Goal: Task Accomplishment & Management: Complete application form

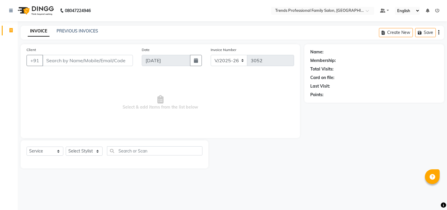
select select "7345"
select select "service"
select select "72180"
click at [66, 147] on select "Select Stylist [PERSON_NAME] [PERSON_NAME] [PERSON_NAME] [PERSON_NAME] RUSTHAM …" at bounding box center [84, 151] width 37 height 9
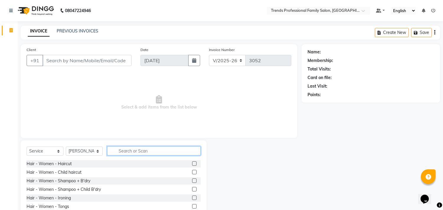
click at [139, 150] on input "text" at bounding box center [154, 150] width 94 height 9
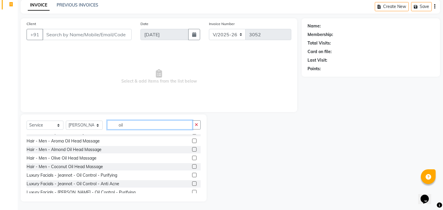
scroll to position [109, 0]
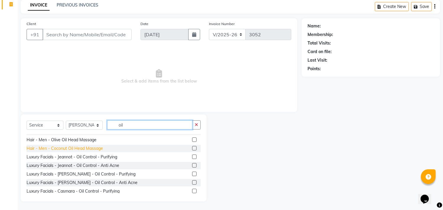
type input "oil"
click at [60, 149] on div "Hair - Men - Coconut Oil Head Massage" at bounding box center [65, 148] width 76 height 6
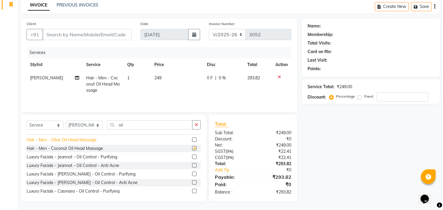
checkbox input "false"
click at [196, 125] on icon "button" at bounding box center [196, 125] width 3 height 4
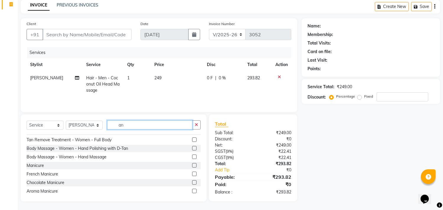
scroll to position [6, 0]
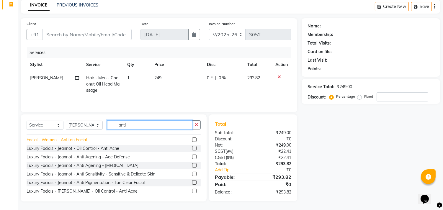
type input "anti"
click at [84, 141] on div "Facial - Women - Antitan Facial" at bounding box center [57, 140] width 60 height 6
checkbox input "false"
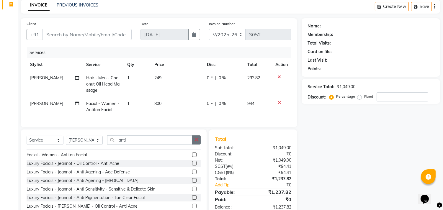
click at [196, 142] on button "button" at bounding box center [196, 139] width 9 height 9
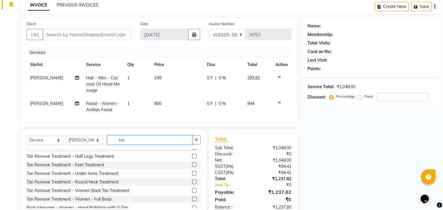
scroll to position [0, 0]
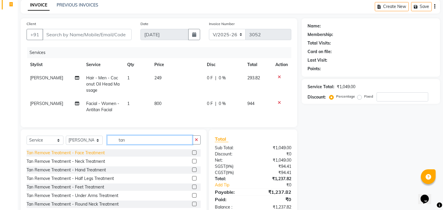
type input "tan"
drag, startPoint x: 97, startPoint y: 157, endPoint x: 103, endPoint y: 157, distance: 5.9
click at [98, 156] on div "Tan Remove Treatment - Face Treatment" at bounding box center [66, 153] width 78 height 6
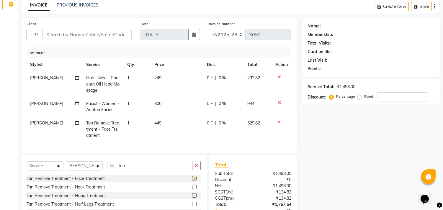
checkbox input "false"
click at [195, 170] on button "button" at bounding box center [196, 165] width 9 height 9
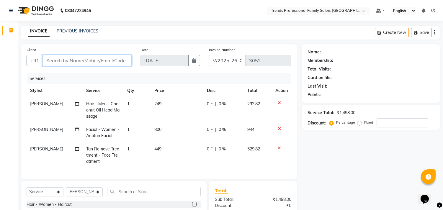
click at [114, 60] on input "Client" at bounding box center [86, 60] width 89 height 11
type input "8"
type input "0"
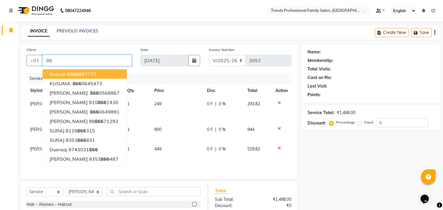
type input "8"
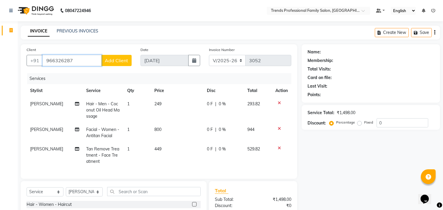
type input "966326287"
click at [116, 57] on button "Add Client" at bounding box center [116, 60] width 30 height 11
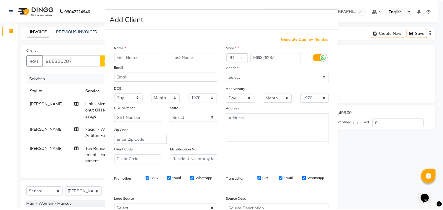
scroll to position [63, 0]
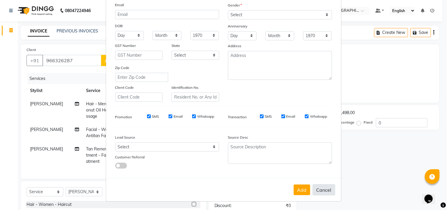
click at [323, 188] on button "Cancel" at bounding box center [324, 189] width 23 height 11
select select
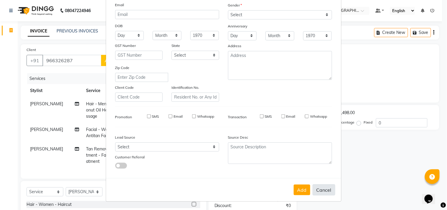
select select
checkbox input "false"
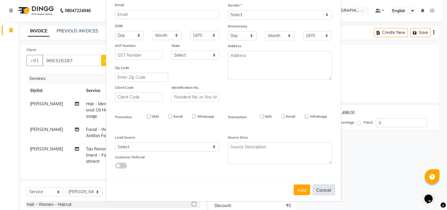
checkbox input "false"
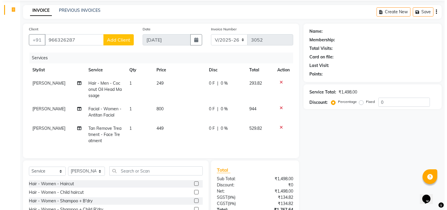
scroll to position [0, 0]
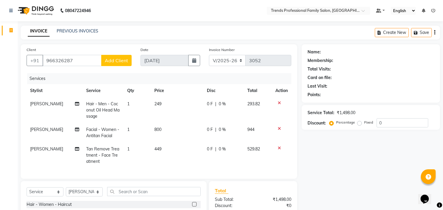
click at [119, 60] on span "Add Client" at bounding box center [116, 61] width 23 height 6
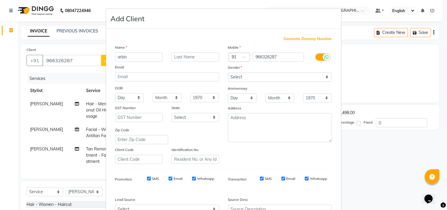
type input "arbin"
click at [262, 76] on select "Select [DEMOGRAPHIC_DATA] [DEMOGRAPHIC_DATA] Other Prefer Not To Say" at bounding box center [280, 77] width 104 height 9
select select "[DEMOGRAPHIC_DATA]"
click at [228, 73] on select "Select [DEMOGRAPHIC_DATA] [DEMOGRAPHIC_DATA] Other Prefer Not To Say" at bounding box center [280, 77] width 104 height 9
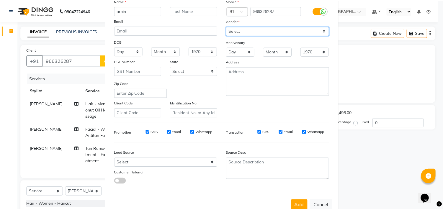
scroll to position [63, 0]
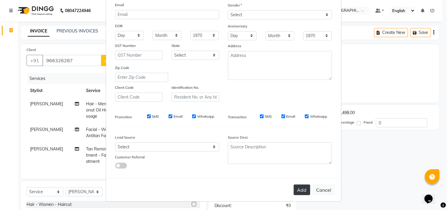
click at [300, 188] on button "Add" at bounding box center [302, 190] width 17 height 11
select select
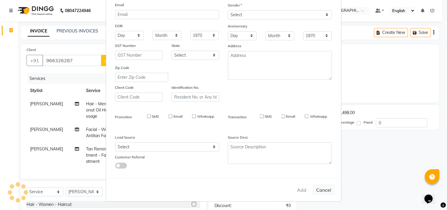
select select
checkbox input "false"
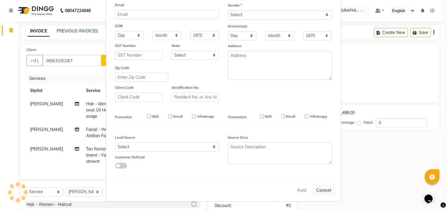
checkbox input "false"
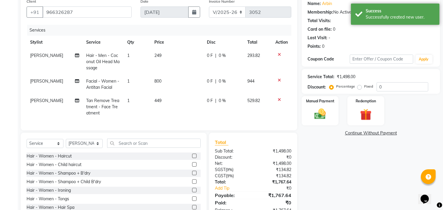
scroll to position [72, 0]
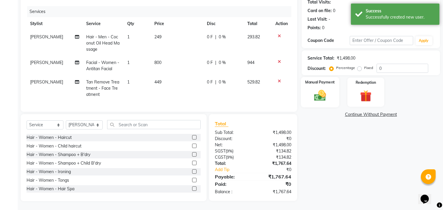
click at [322, 89] on img at bounding box center [319, 96] width 19 height 14
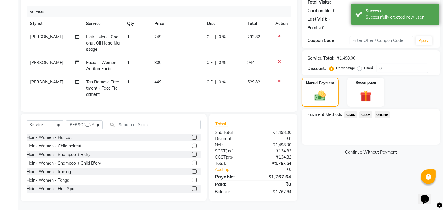
click at [382, 111] on span "ONLINE" at bounding box center [381, 114] width 15 height 7
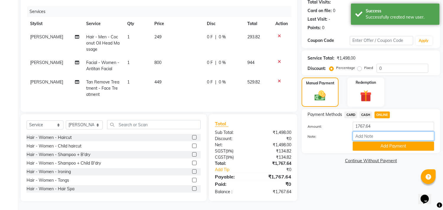
click at [365, 132] on input "Note:" at bounding box center [392, 136] width 81 height 9
type input "THANK YOU VISIT AGAIN"
click at [409, 142] on button "Add Payment" at bounding box center [392, 146] width 81 height 9
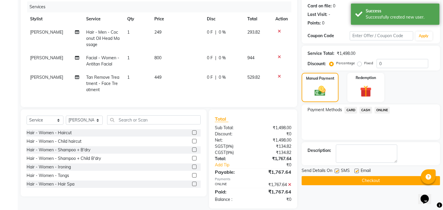
scroll to position [84, 0]
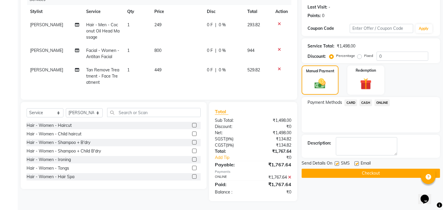
click at [357, 161] on label at bounding box center [356, 163] width 4 height 4
click at [357, 162] on input "checkbox" at bounding box center [356, 164] width 4 height 4
checkbox input "false"
click at [371, 169] on button "Checkout" at bounding box center [370, 173] width 138 height 9
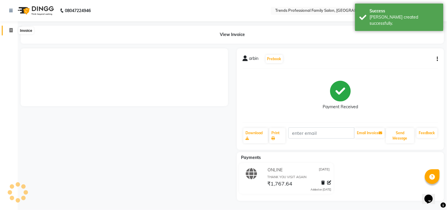
click at [11, 29] on icon at bounding box center [10, 30] width 3 height 4
select select "service"
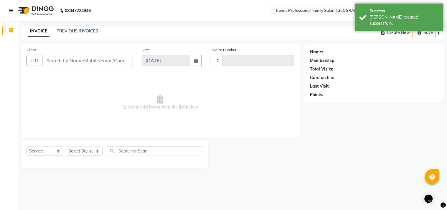
type input "3053"
select select "7345"
click at [286, 128] on span "Select & add items from the list below" at bounding box center [161, 102] width 268 height 59
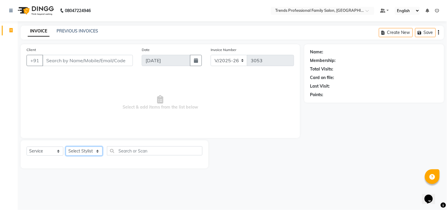
click at [92, 148] on select "Select Stylist [PERSON_NAME] [PERSON_NAME] [PERSON_NAME] [PERSON_NAME] RUSTHAM …" at bounding box center [84, 151] width 37 height 9
select select "86395"
click at [66, 147] on select "Select Stylist [PERSON_NAME] [PERSON_NAME] [PERSON_NAME] [PERSON_NAME] RUSTHAM …" at bounding box center [84, 151] width 37 height 9
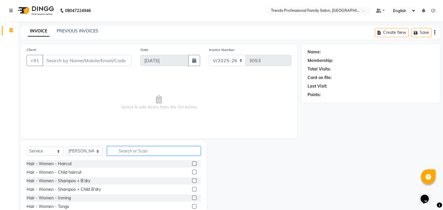
click at [164, 150] on input "text" at bounding box center [154, 150] width 94 height 9
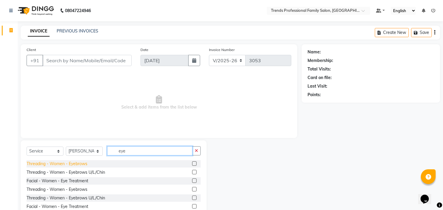
type input "eye"
click at [65, 163] on div "Threading - Women - Eyebrows" at bounding box center [57, 164] width 61 height 6
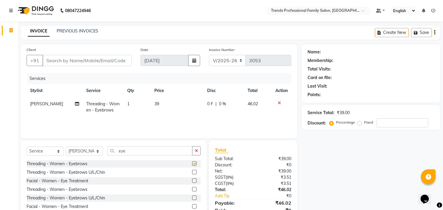
checkbox input "false"
click at [176, 148] on input "eye" at bounding box center [149, 150] width 85 height 9
type input "e"
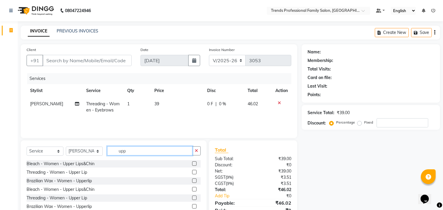
type input "upp"
click at [66, 169] on div "Threading - Women - Upper Lip" at bounding box center [114, 172] width 174 height 7
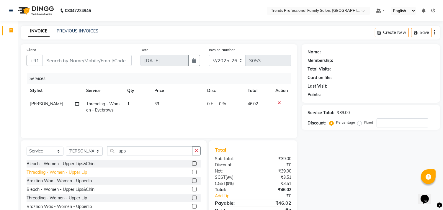
click at [78, 173] on div "Threading - Women - Upper Lip" at bounding box center [57, 172] width 60 height 6
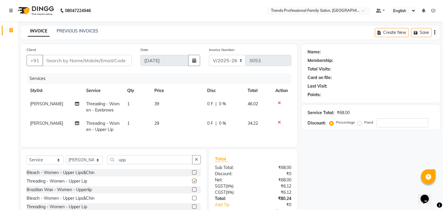
checkbox input "false"
click at [193, 164] on button "button" at bounding box center [196, 159] width 9 height 9
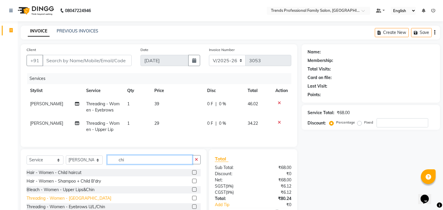
type input "chi"
click at [57, 201] on div "Threading - Women - [GEOGRAPHIC_DATA]" at bounding box center [69, 198] width 85 height 6
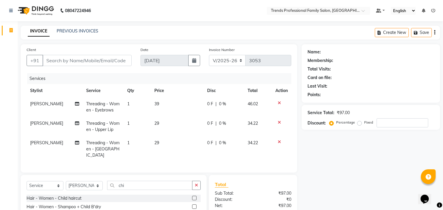
checkbox input "false"
click at [196, 183] on icon "button" at bounding box center [196, 185] width 3 height 4
click at [435, 33] on icon "button" at bounding box center [434, 32] width 1 height 0
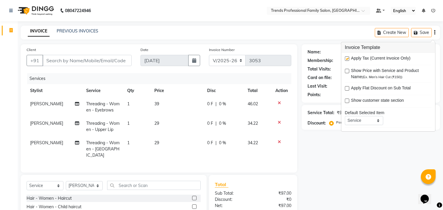
click at [158, 140] on td "29" at bounding box center [177, 149] width 53 height 26
select select "86395"
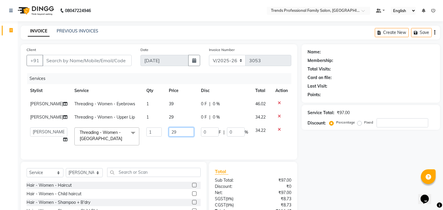
click at [176, 133] on input "29" at bounding box center [181, 131] width 25 height 9
type input "2"
type input "30"
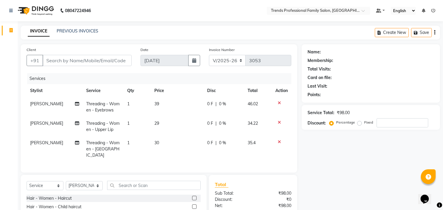
click at [170, 116] on tbody "Hithaishi Threading - Women - Eyebrows 1 39 0 F | 0 % 46.02 Hithaishi Threading…" at bounding box center [159, 129] width 265 height 65
click at [154, 122] on span "29" at bounding box center [156, 123] width 5 height 5
select select "86395"
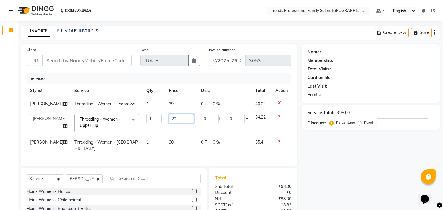
click at [170, 118] on input "29" at bounding box center [181, 118] width 25 height 9
type input "2"
type input "30"
click at [170, 101] on td "39" at bounding box center [181, 103] width 32 height 13
select select "86395"
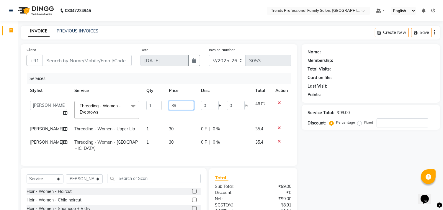
click at [174, 105] on input "39" at bounding box center [181, 105] width 25 height 9
type input "3"
type input "40"
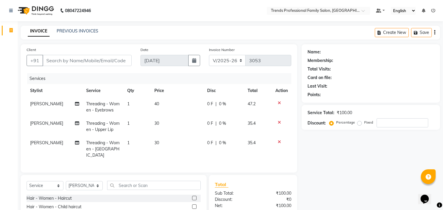
click at [367, 170] on div "Name: Membership: Total Visits: Card on file: Last Visit: Points: Service Total…" at bounding box center [372, 153] width 143 height 218
click at [435, 33] on icon "button" at bounding box center [434, 32] width 1 height 0
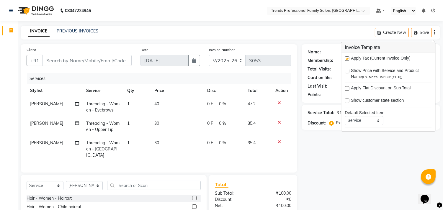
click at [348, 58] on label at bounding box center [347, 58] width 4 height 4
click at [348, 58] on input "checkbox" at bounding box center [347, 59] width 4 height 4
checkbox input "false"
click at [309, 42] on main "INVOICE PREVIOUS INVOICES Create New Save Client +91 Date 04-09-2025 Invoice Nu…" at bounding box center [230, 148] width 425 height 245
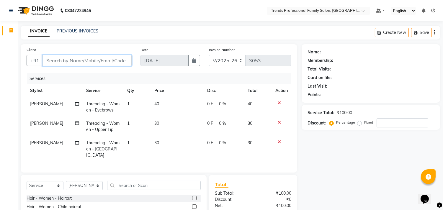
click at [119, 61] on input "Client" at bounding box center [86, 60] width 89 height 11
type input "8"
type input "0"
type input "8217645305"
click at [119, 65] on div "Client +91 8217645305 Add Client" at bounding box center [79, 59] width 114 height 24
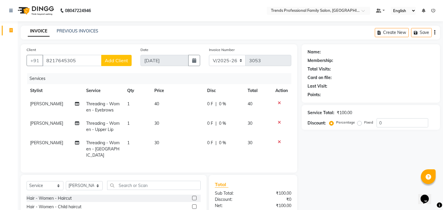
click at [117, 60] on span "Add Client" at bounding box center [116, 61] width 23 height 6
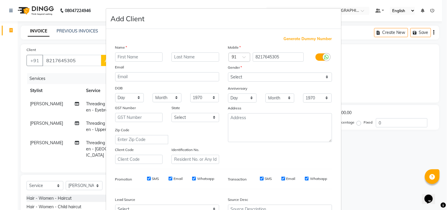
click at [135, 57] on input "text" at bounding box center [139, 57] width 48 height 9
type input "nethra"
click at [263, 76] on select "Select [DEMOGRAPHIC_DATA] [DEMOGRAPHIC_DATA] Other Prefer Not To Say" at bounding box center [280, 77] width 104 height 9
select select "[DEMOGRAPHIC_DATA]"
click at [228, 73] on select "Select [DEMOGRAPHIC_DATA] [DEMOGRAPHIC_DATA] Other Prefer Not To Say" at bounding box center [280, 77] width 104 height 9
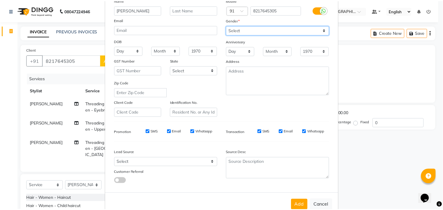
scroll to position [63, 0]
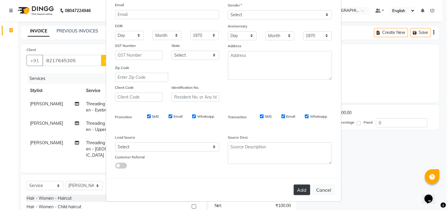
click at [298, 187] on button "Add" at bounding box center [302, 190] width 17 height 11
select select
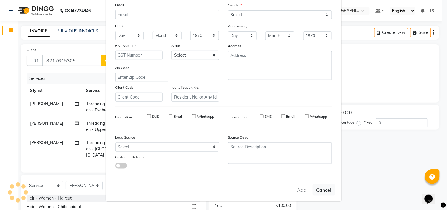
select select
checkbox input "false"
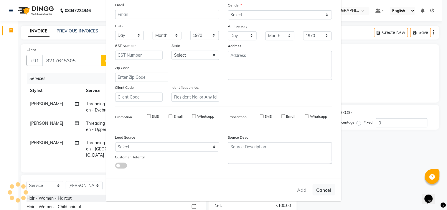
checkbox input "false"
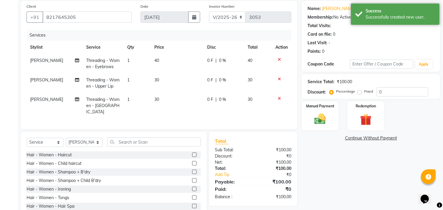
scroll to position [59, 0]
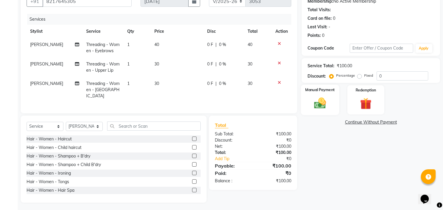
click at [322, 102] on img at bounding box center [319, 103] width 19 height 14
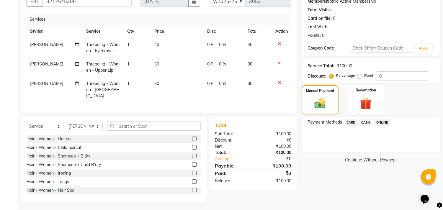
click at [383, 122] on span "ONLINE" at bounding box center [381, 122] width 15 height 7
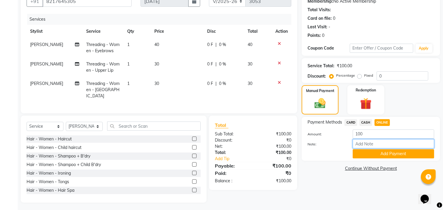
drag, startPoint x: 368, startPoint y: 140, endPoint x: 381, endPoint y: 144, distance: 13.5
click at [368, 140] on input "Note:" at bounding box center [392, 143] width 81 height 9
type input "THANK YOU VISIT AGAIN"
click at [379, 156] on button "Add Payment" at bounding box center [392, 153] width 81 height 9
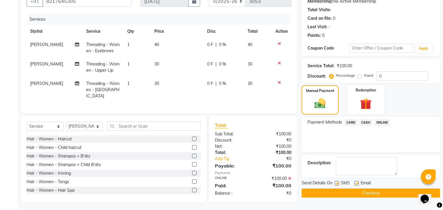
drag, startPoint x: 337, startPoint y: 182, endPoint x: 344, endPoint y: 181, distance: 6.5
click at [337, 182] on label at bounding box center [336, 183] width 4 height 4
click at [337, 182] on input "checkbox" at bounding box center [336, 184] width 4 height 4
checkbox input "false"
click at [355, 181] on label at bounding box center [356, 183] width 4 height 4
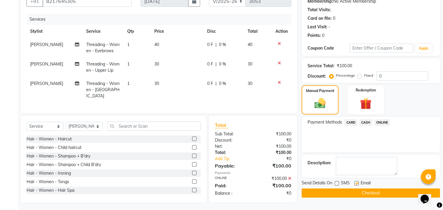
click at [355, 182] on input "checkbox" at bounding box center [356, 184] width 4 height 4
checkbox input "false"
click at [370, 190] on button "Checkout" at bounding box center [370, 192] width 138 height 9
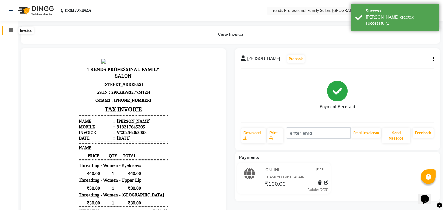
click at [15, 29] on span at bounding box center [11, 30] width 10 height 7
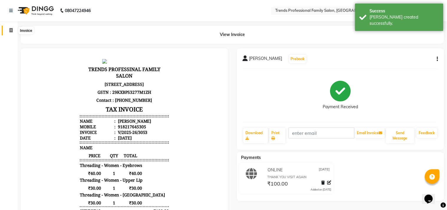
select select "7345"
select select "service"
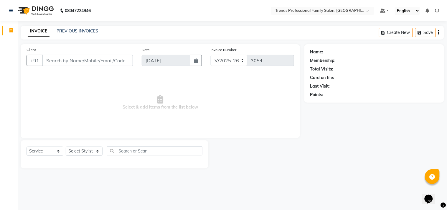
click at [272, 104] on span "Select & add items from the list below" at bounding box center [161, 102] width 268 height 59
click at [89, 62] on input "Client" at bounding box center [87, 60] width 91 height 11
click at [67, 126] on span "Select & add items from the list below" at bounding box center [161, 102] width 268 height 59
click at [45, 59] on input "Client" at bounding box center [87, 60] width 91 height 11
click at [47, 61] on input "Client" at bounding box center [87, 60] width 91 height 11
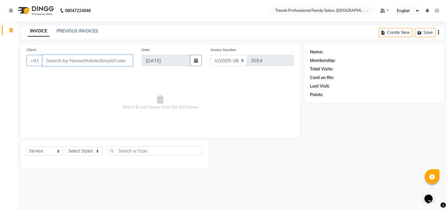
click at [47, 61] on input "Client" at bounding box center [87, 60] width 91 height 11
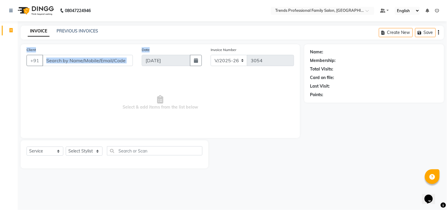
drag, startPoint x: 172, startPoint y: 36, endPoint x: 170, endPoint y: 93, distance: 56.9
click at [175, 52] on main "INVOICE PREVIOUS INVOICES Create New Save Client +91 Date 04-09-2025 Invoice Nu…" at bounding box center [233, 102] width 430 height 152
click at [61, 128] on span "Select & add items from the list below" at bounding box center [161, 102] width 268 height 59
click at [62, 127] on span "Select & add items from the list below" at bounding box center [161, 102] width 268 height 59
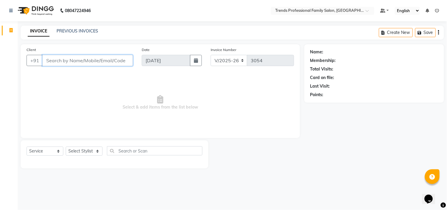
click at [50, 59] on input "Client" at bounding box center [87, 60] width 91 height 11
type input "8095370699"
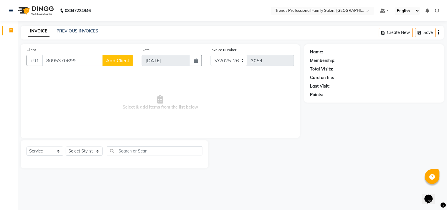
click at [122, 63] on span "Add Client" at bounding box center [117, 61] width 23 height 6
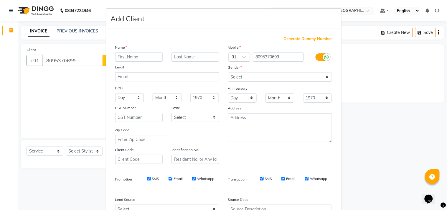
click at [121, 57] on input "text" at bounding box center [139, 57] width 48 height 9
type input "monaj"
click at [255, 80] on select "Select [DEMOGRAPHIC_DATA] [DEMOGRAPHIC_DATA] Other Prefer Not To Say" at bounding box center [280, 77] width 104 height 9
select select "[DEMOGRAPHIC_DATA]"
click at [228, 73] on select "Select [DEMOGRAPHIC_DATA] [DEMOGRAPHIC_DATA] Other Prefer Not To Say" at bounding box center [280, 77] width 104 height 9
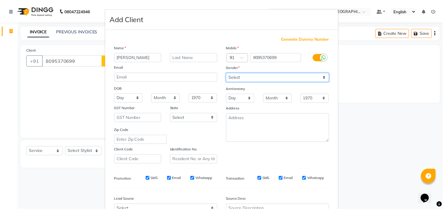
scroll to position [63, 0]
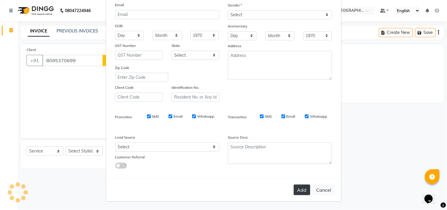
click at [298, 188] on button "Add" at bounding box center [302, 190] width 17 height 11
select select
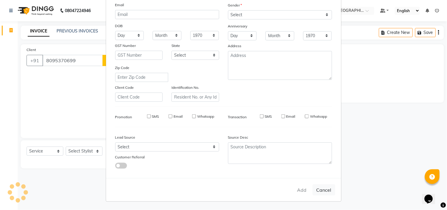
select select
checkbox input "false"
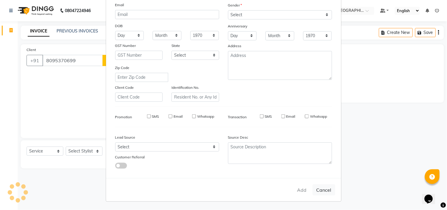
checkbox input "false"
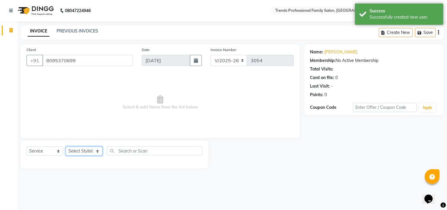
click at [95, 151] on select "Select Stylist [PERSON_NAME] [PERSON_NAME] [PERSON_NAME] [PERSON_NAME] RUSTHAM …" at bounding box center [84, 151] width 37 height 9
select select "84239"
click at [66, 147] on select "Select Stylist [PERSON_NAME] [PERSON_NAME] [PERSON_NAME] [PERSON_NAME] RUSTHAM …" at bounding box center [84, 151] width 37 height 9
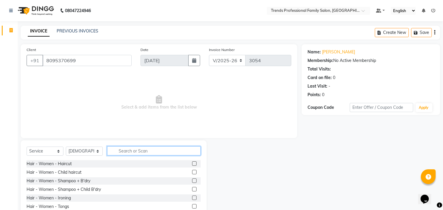
click at [126, 149] on input "text" at bounding box center [154, 150] width 94 height 9
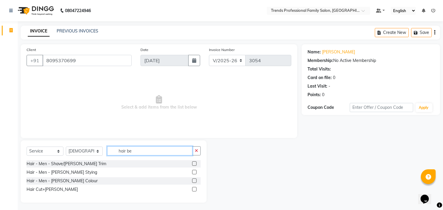
type input "hair be"
click at [194, 190] on label at bounding box center [194, 189] width 4 height 4
click at [194, 190] on input "checkbox" at bounding box center [194, 190] width 4 height 4
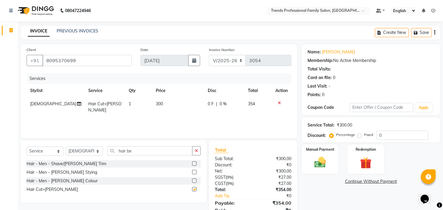
checkbox input "false"
click at [434, 33] on icon "button" at bounding box center [434, 32] width 1 height 0
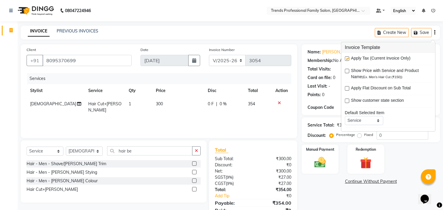
click at [434, 33] on icon "button" at bounding box center [434, 32] width 1 height 0
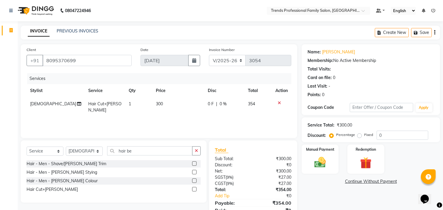
click at [434, 33] on icon "button" at bounding box center [434, 32] width 1 height 0
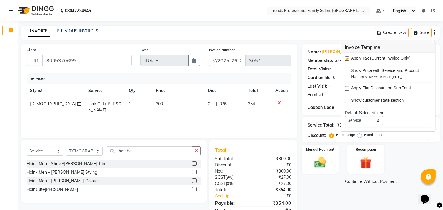
click at [349, 57] on label at bounding box center [347, 58] width 4 height 4
click at [348, 57] on input "checkbox" at bounding box center [347, 59] width 4 height 4
checkbox input "false"
click at [315, 36] on div "INVOICE PREVIOUS INVOICES Create New Save" at bounding box center [230, 33] width 419 height 14
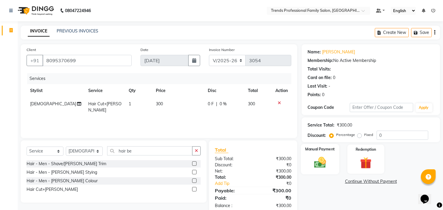
click at [326, 161] on img at bounding box center [319, 163] width 19 height 14
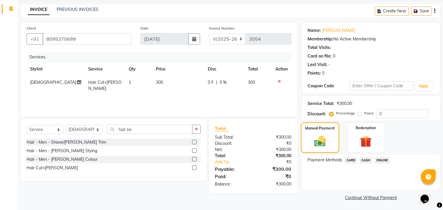
scroll to position [22, 0]
click at [378, 160] on span "ONLINE" at bounding box center [381, 160] width 15 height 7
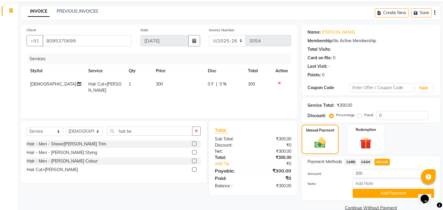
scroll to position [31, 0]
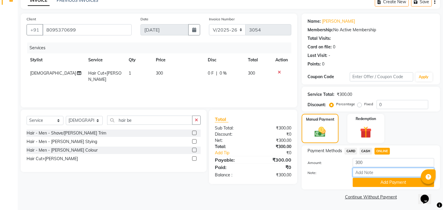
click at [364, 175] on input "Note:" at bounding box center [392, 172] width 81 height 9
type input "THANK YOU VISIT AGAIN"
click at [388, 182] on button "Add Payment" at bounding box center [392, 182] width 81 height 9
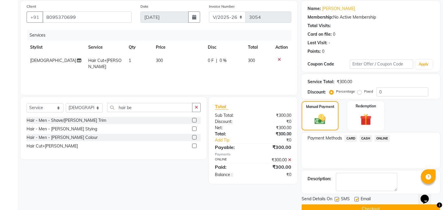
scroll to position [55, 0]
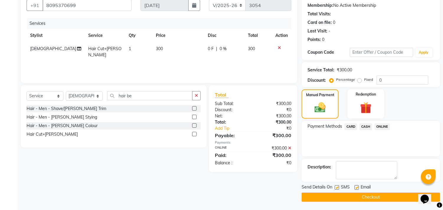
click at [357, 186] on label at bounding box center [356, 187] width 4 height 4
click at [357, 186] on input "checkbox" at bounding box center [356, 188] width 4 height 4
checkbox input "false"
click at [348, 203] on main "INVOICE PREVIOUS INVOICES Create New Save Client +91 8095370699 Date 04-09-2025…" at bounding box center [230, 91] width 425 height 240
click at [348, 199] on button "Checkout" at bounding box center [370, 197] width 138 height 9
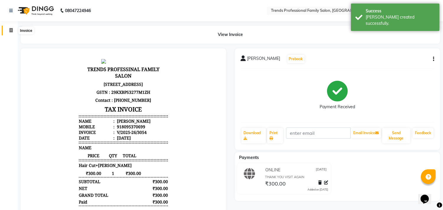
click at [11, 27] on span at bounding box center [11, 30] width 10 height 7
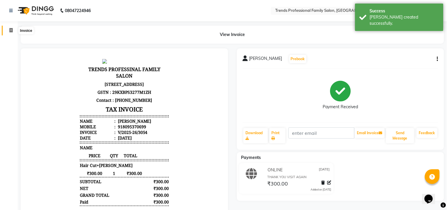
select select "service"
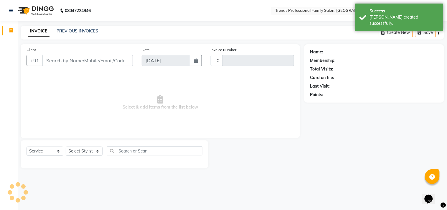
type input "3055"
select select "7345"
click at [78, 58] on input "Client" at bounding box center [87, 60] width 91 height 11
click at [95, 154] on select "Select Stylist" at bounding box center [84, 151] width 37 height 9
select select "64189"
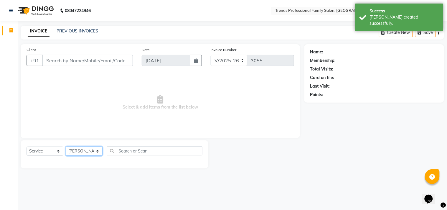
click at [66, 147] on select "Select Stylist [PERSON_NAME] [PERSON_NAME] [PERSON_NAME] [PERSON_NAME] RUSTHAM …" at bounding box center [84, 151] width 37 height 9
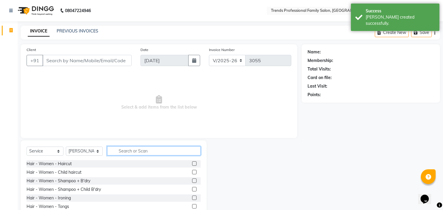
click at [122, 151] on input "text" at bounding box center [154, 150] width 94 height 9
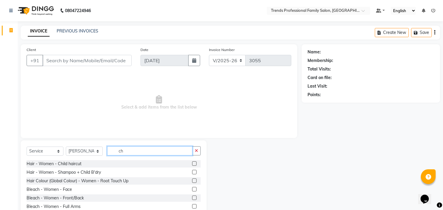
type input "c"
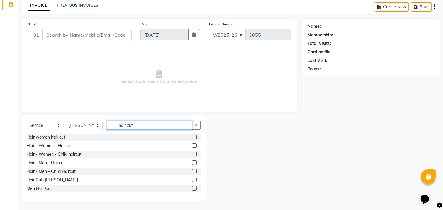
scroll to position [26, 0]
type input "hair cut"
click at [192, 187] on label at bounding box center [194, 188] width 4 height 4
click at [192, 187] on input "checkbox" at bounding box center [194, 188] width 4 height 4
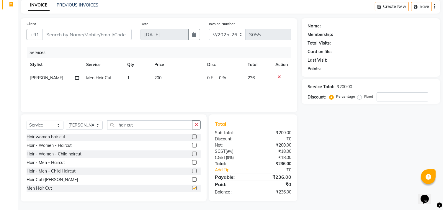
checkbox input "false"
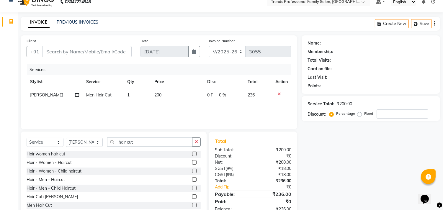
scroll to position [0, 0]
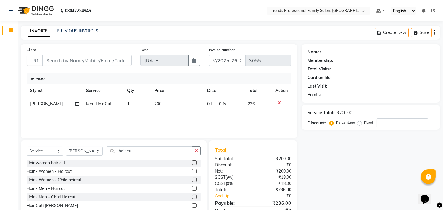
click at [435, 33] on div "Create New Save" at bounding box center [407, 33] width 65 height 14
click at [434, 33] on icon "button" at bounding box center [434, 32] width 1 height 0
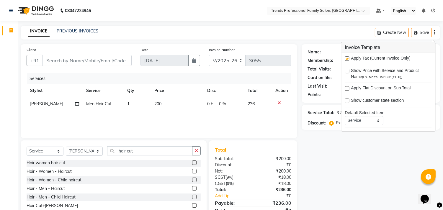
click at [347, 60] on label at bounding box center [347, 58] width 4 height 4
click at [347, 60] on input "checkbox" at bounding box center [347, 59] width 4 height 4
checkbox input "false"
click at [329, 148] on div "Name: Membership: Total Visits: Card on file: Last Visit: Points: Service Total…" at bounding box center [372, 135] width 143 height 183
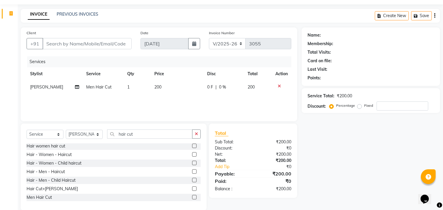
scroll to position [26, 0]
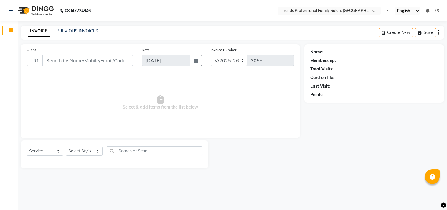
select select "7345"
select select "service"
click at [80, 152] on select "Select Stylist" at bounding box center [84, 151] width 37 height 9
click at [66, 147] on select "Select Stylist" at bounding box center [84, 151] width 37 height 9
click at [71, 144] on div "Select Service Product Membership Package Voucher Prepaid Gift Card Select Styl…" at bounding box center [115, 154] width 188 height 28
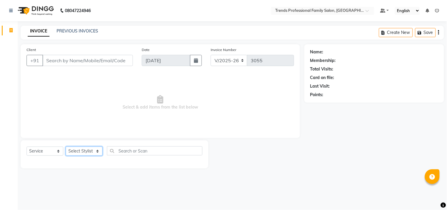
drag, startPoint x: 73, startPoint y: 156, endPoint x: 73, endPoint y: 151, distance: 4.7
click at [73, 155] on select "Select Stylist" at bounding box center [84, 151] width 37 height 9
click at [73, 147] on select "Select Stylist" at bounding box center [84, 151] width 37 height 9
click at [77, 152] on select "Select Stylist" at bounding box center [84, 151] width 37 height 9
click at [74, 150] on select "Select Stylist [PERSON_NAME] [PERSON_NAME] [PERSON_NAME] [PERSON_NAME] RUSTHAM …" at bounding box center [84, 151] width 37 height 9
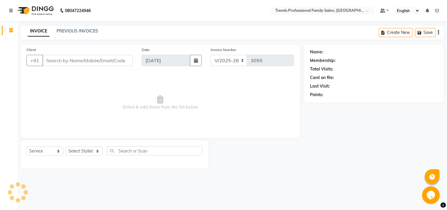
click at [73, 144] on div "Select Service Product Membership Package Voucher Prepaid Gift Card Select Styl…" at bounding box center [115, 154] width 188 height 28
click at [74, 148] on select "Select Stylist [PERSON_NAME] [PERSON_NAME] [PERSON_NAME] [PERSON_NAME] RUSTHAM …" at bounding box center [84, 151] width 37 height 9
select select "64189"
click at [66, 147] on select "Select Stylist [PERSON_NAME] [PERSON_NAME] [PERSON_NAME] [PERSON_NAME] RUSTHAM …" at bounding box center [84, 151] width 37 height 9
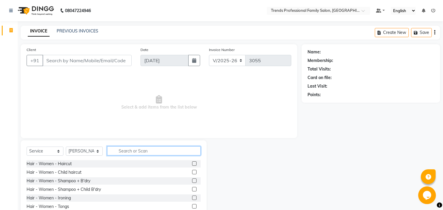
click at [126, 150] on input "text" at bounding box center [154, 150] width 94 height 9
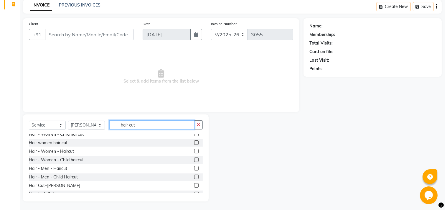
scroll to position [18, 0]
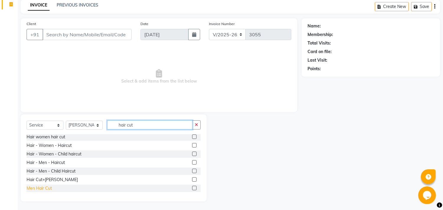
type input "hair cut"
click at [45, 187] on div "Men Hair Cut" at bounding box center [39, 188] width 25 height 6
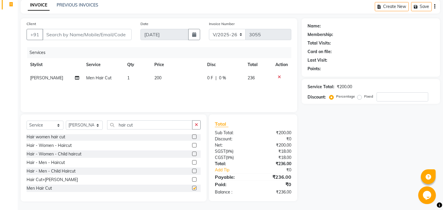
checkbox input "false"
click at [196, 124] on icon "button" at bounding box center [196, 125] width 3 height 4
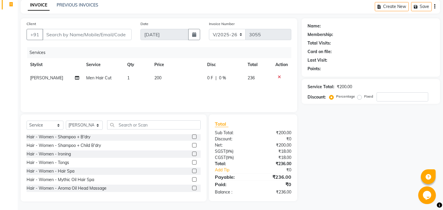
click at [434, 6] on icon "button" at bounding box center [434, 6] width 1 height 0
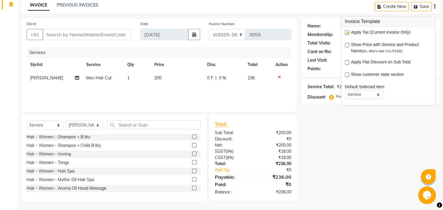
click at [346, 31] on label at bounding box center [347, 32] width 4 height 4
click at [346, 31] on input "checkbox" at bounding box center [347, 33] width 4 height 4
checkbox input "false"
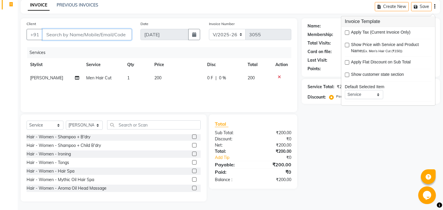
click at [110, 36] on input "Client" at bounding box center [86, 34] width 89 height 11
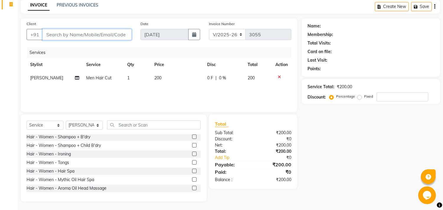
click at [82, 34] on input "Client" at bounding box center [86, 34] width 89 height 11
type input "7"
type input "0"
type input "7022911238"
click at [107, 33] on span "Add Client" at bounding box center [116, 35] width 23 height 6
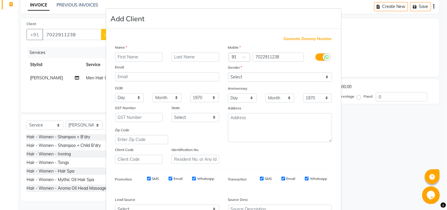
click at [131, 54] on input "text" at bounding box center [139, 57] width 48 height 9
click at [119, 57] on input "[DEMOGRAPHIC_DATA]" at bounding box center [139, 57] width 48 height 9
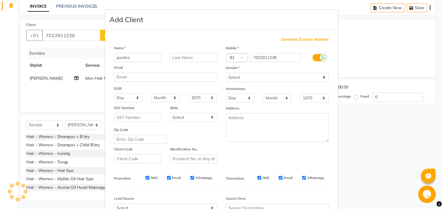
scroll to position [63, 0]
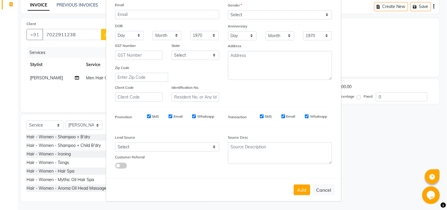
type input "pavitra"
click at [302, 196] on div "Add Cancel" at bounding box center [223, 189] width 235 height 23
click at [301, 195] on button "Add" at bounding box center [302, 190] width 17 height 11
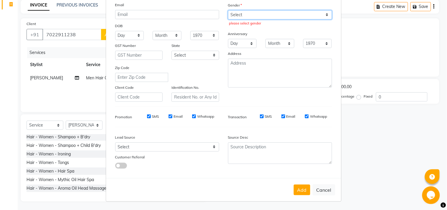
click at [234, 13] on select "Select [DEMOGRAPHIC_DATA] [DEMOGRAPHIC_DATA] Other Prefer Not To Say" at bounding box center [280, 14] width 104 height 9
select select "[DEMOGRAPHIC_DATA]"
click at [228, 10] on select "Select [DEMOGRAPHIC_DATA] [DEMOGRAPHIC_DATA] Other Prefer Not To Say" at bounding box center [280, 14] width 104 height 9
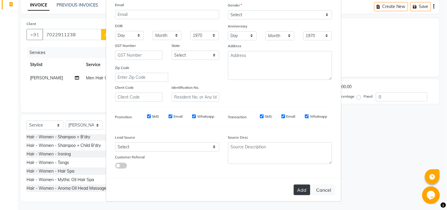
click at [296, 192] on button "Add" at bounding box center [302, 190] width 17 height 11
select select
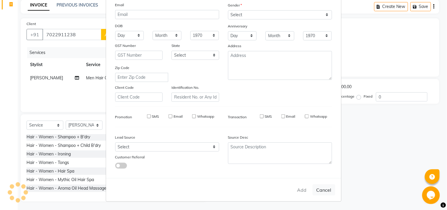
select select
checkbox input "false"
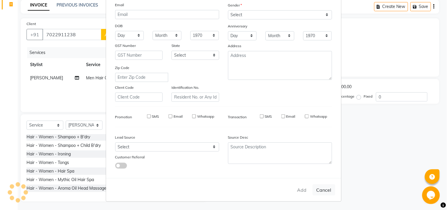
checkbox input "false"
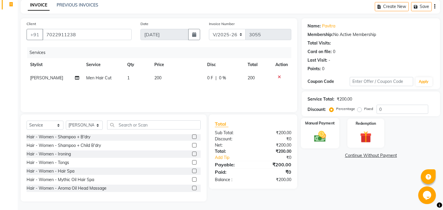
click at [322, 141] on img at bounding box center [319, 137] width 19 height 14
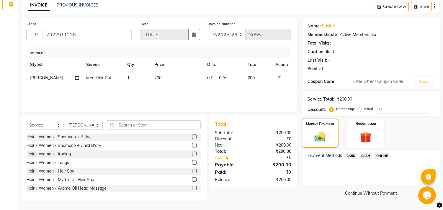
click at [352, 154] on span "CARD" at bounding box center [350, 156] width 13 height 7
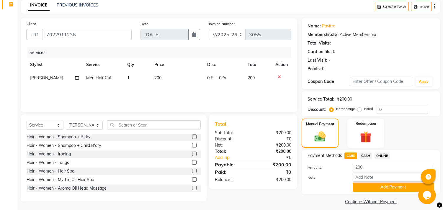
click at [367, 155] on span "CASH" at bounding box center [365, 156] width 13 height 7
drag, startPoint x: 378, startPoint y: 179, endPoint x: 380, endPoint y: 181, distance: 3.0
click at [378, 179] on input "Note:" at bounding box center [392, 177] width 81 height 9
click at [365, 188] on button "Add Payment" at bounding box center [392, 187] width 81 height 9
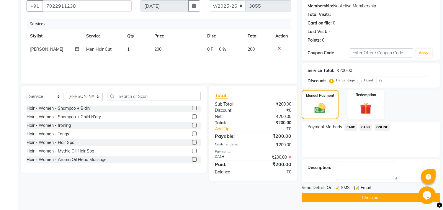
scroll to position [55, 0]
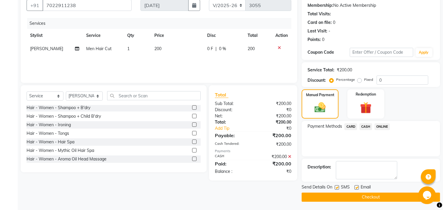
click at [353, 189] on div "SMS" at bounding box center [344, 187] width 20 height 7
click at [356, 187] on label at bounding box center [356, 187] width 4 height 4
click at [356, 187] on input "checkbox" at bounding box center [356, 188] width 4 height 4
checkbox input "false"
click at [339, 189] on div "SMS" at bounding box center [344, 187] width 20 height 7
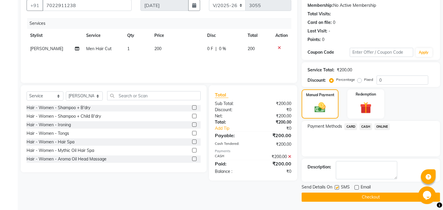
click at [361, 203] on main "INVOICE PREVIOUS INVOICES Create New Save Client [PHONE_NUMBER] Date [DATE] Inv…" at bounding box center [230, 91] width 425 height 240
click at [362, 202] on main "INVOICE PREVIOUS INVOICES Create New Save Client [PHONE_NUMBER] Date [DATE] Inv…" at bounding box center [230, 91] width 425 height 240
click at [362, 201] on main "INVOICE PREVIOUS INVOICES Create New Save Client [PHONE_NUMBER] Date [DATE] Inv…" at bounding box center [230, 91] width 425 height 240
click at [363, 198] on button "Checkout" at bounding box center [370, 197] width 138 height 9
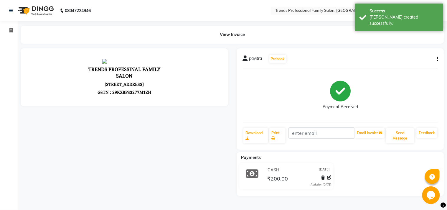
select select "service"
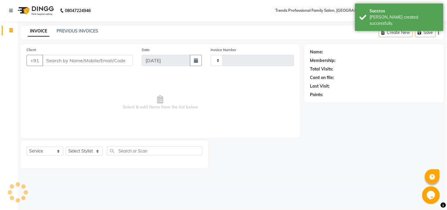
type input "3056"
select select "7345"
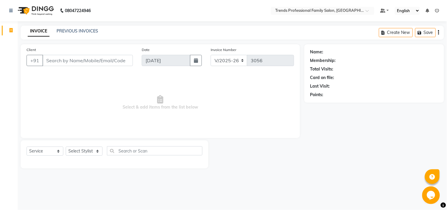
click at [65, 149] on div "Select Service Product Membership Package Voucher Prepaid Gift Card Select Styl…" at bounding box center [115, 153] width 176 height 14
click at [74, 154] on select "Select Stylist [PERSON_NAME] [PERSON_NAME] [PERSON_NAME] [PERSON_NAME] RUSTHAM …" at bounding box center [84, 151] width 37 height 9
select select "64189"
click at [66, 147] on select "Select Stylist [PERSON_NAME] [PERSON_NAME] [PERSON_NAME] [PERSON_NAME] RUSTHAM …" at bounding box center [84, 151] width 37 height 9
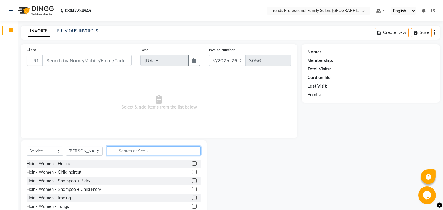
click at [130, 148] on input "text" at bounding box center [154, 150] width 94 height 9
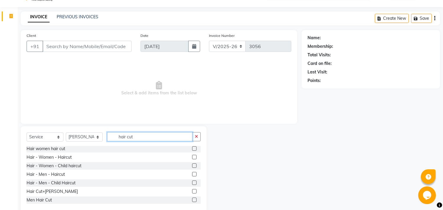
scroll to position [26, 0]
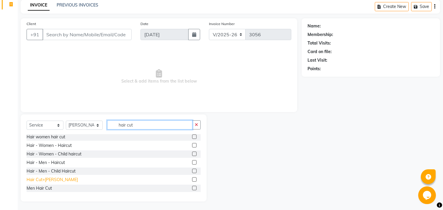
type input "hair cut"
click at [40, 180] on div "Hair Cut+[PERSON_NAME]" at bounding box center [52, 180] width 51 height 6
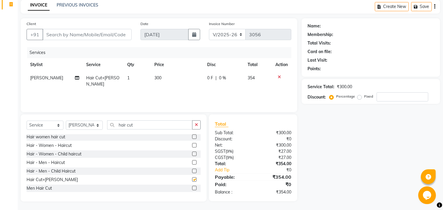
checkbox input "false"
click at [196, 123] on icon "button" at bounding box center [196, 125] width 3 height 4
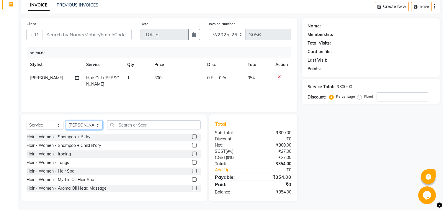
drag, startPoint x: 78, startPoint y: 127, endPoint x: 76, endPoint y: 122, distance: 6.3
click at [78, 126] on select "Select Stylist [PERSON_NAME] [PERSON_NAME] [PERSON_NAME] [PERSON_NAME] RUSTHAM …" at bounding box center [84, 125] width 37 height 9
select select "63521"
click at [66, 121] on select "Select Stylist [PERSON_NAME] [PERSON_NAME] [PERSON_NAME] [PERSON_NAME] RUSTHAM …" at bounding box center [84, 125] width 37 height 9
click at [129, 131] on div "Select Service Product Membership Package Voucher Prepaid Gift Card Select Styl…" at bounding box center [114, 127] width 174 height 14
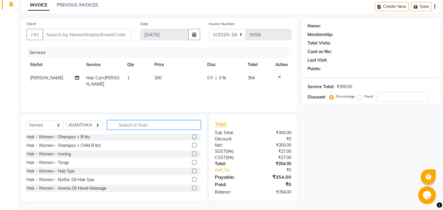
click at [128, 128] on input "text" at bounding box center [154, 124] width 94 height 9
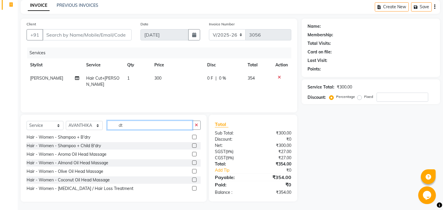
scroll to position [0, 0]
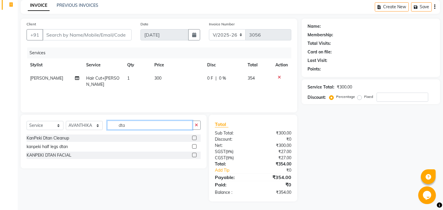
type input "dtan"
drag, startPoint x: 135, startPoint y: 126, endPoint x: 93, endPoint y: 125, distance: 42.5
click at [93, 125] on div "Select Service Product Membership Package Voucher Prepaid Gift Card Select Styl…" at bounding box center [114, 128] width 174 height 14
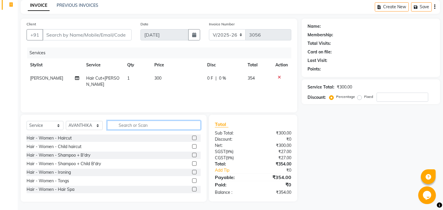
scroll to position [26, 0]
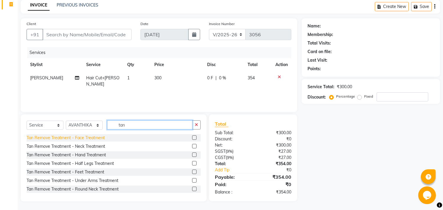
type input "tan"
click at [87, 137] on div "Tan Remove Treatment - Face Treatment" at bounding box center [66, 138] width 78 height 6
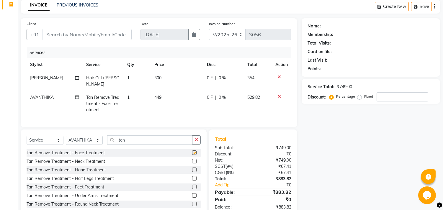
checkbox input "false"
drag, startPoint x: 139, startPoint y: 135, endPoint x: 98, endPoint y: 140, distance: 41.6
click at [98, 140] on div "Select Service Product Membership Package Voucher Prepaid Gift Card Select Styl…" at bounding box center [114, 142] width 174 height 14
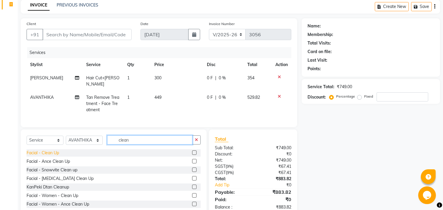
type input "clean"
click at [42, 151] on div "Facial - Clean Up" at bounding box center [43, 153] width 32 height 6
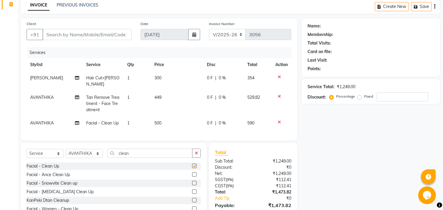
checkbox input "false"
click at [198, 154] on button "button" at bounding box center [196, 153] width 9 height 9
click at [232, 75] on div "0 F | 0 %" at bounding box center [223, 78] width 33 height 6
select select "64189"
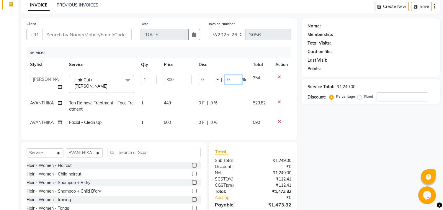
click at [232, 75] on input "0" at bounding box center [233, 79] width 18 height 9
type input "15"
click at [347, 108] on div "Name: Membership: Total Visits: Card on file: Last Visit: Points: Service Total…" at bounding box center [372, 123] width 143 height 211
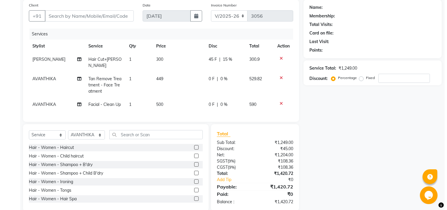
scroll to position [53, 0]
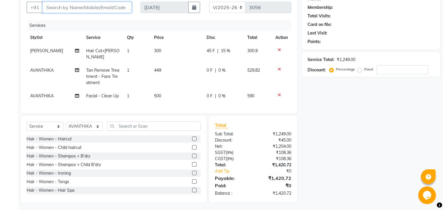
click at [83, 10] on input "Client" at bounding box center [86, 7] width 89 height 11
click at [69, 5] on input "Client" at bounding box center [86, 7] width 89 height 11
type input "8"
type input "0"
type input "8867766042"
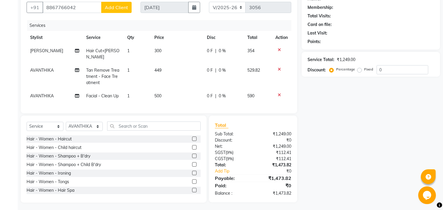
click at [114, 10] on span "Add Client" at bounding box center [116, 7] width 23 height 6
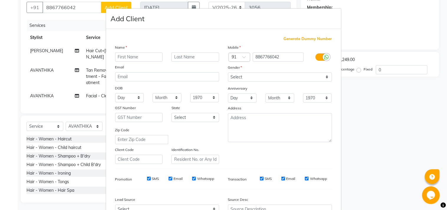
click at [126, 57] on input "text" at bounding box center [139, 57] width 48 height 9
type input "[PERSON_NAME]"
click at [235, 78] on select "Select [DEMOGRAPHIC_DATA] [DEMOGRAPHIC_DATA] Other Prefer Not To Say" at bounding box center [280, 77] width 104 height 9
select select "[DEMOGRAPHIC_DATA]"
click at [228, 73] on select "Select [DEMOGRAPHIC_DATA] [DEMOGRAPHIC_DATA] Other Prefer Not To Say" at bounding box center [280, 77] width 104 height 9
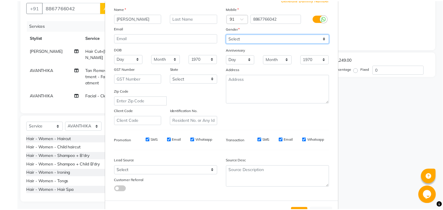
scroll to position [63, 0]
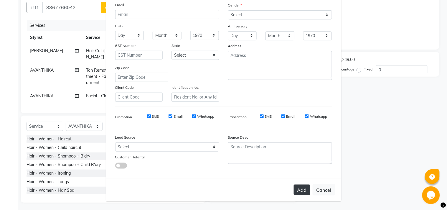
click at [299, 188] on button "Add" at bounding box center [302, 190] width 17 height 11
select select
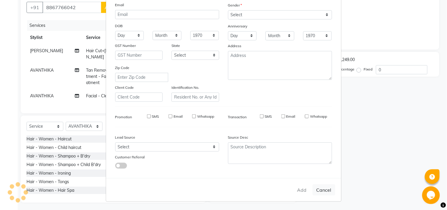
select select
checkbox input "false"
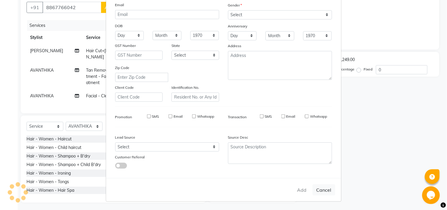
checkbox input "false"
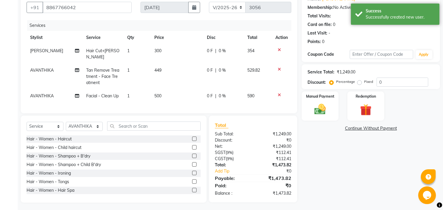
click at [240, 52] on td "0 F | 0 %" at bounding box center [223, 53] width 40 height 19
select select "64189"
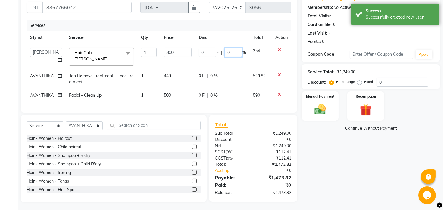
click at [229, 52] on input "0" at bounding box center [233, 52] width 18 height 9
type input "15"
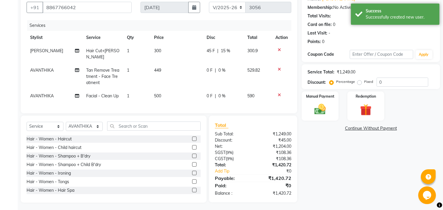
click at [355, 171] on div "Name: [PERSON_NAME] Membership: No Active Membership Total Visits: Card on file…" at bounding box center [372, 96] width 143 height 211
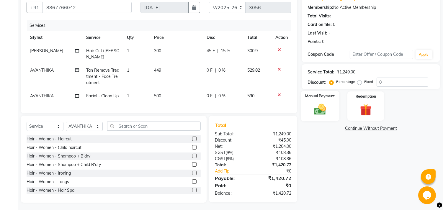
click at [318, 109] on img at bounding box center [319, 110] width 19 height 14
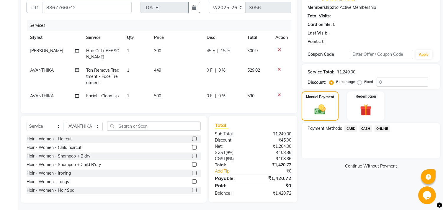
click at [380, 129] on span "ONLINE" at bounding box center [381, 128] width 15 height 7
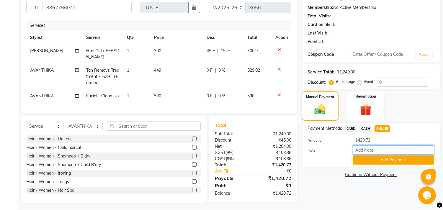
click at [364, 152] on input "Note:" at bounding box center [392, 149] width 81 height 9
type input "THANK YOU VISIT AGAIN"
click at [392, 160] on button "Add Payment" at bounding box center [392, 159] width 81 height 9
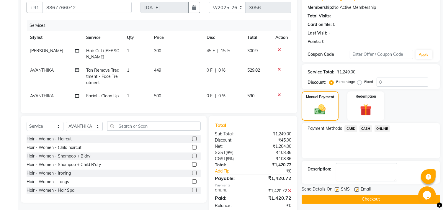
click at [356, 189] on label at bounding box center [356, 189] width 4 height 4
click at [356, 189] on input "checkbox" at bounding box center [356, 190] width 4 height 4
checkbox input "false"
click at [359, 201] on button "Checkout" at bounding box center [370, 199] width 138 height 9
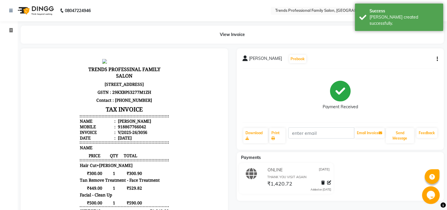
select select "service"
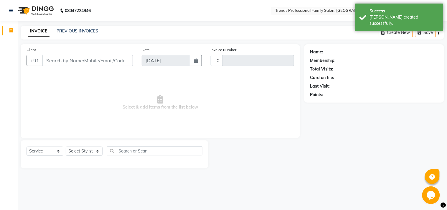
type input "3057"
select select "7345"
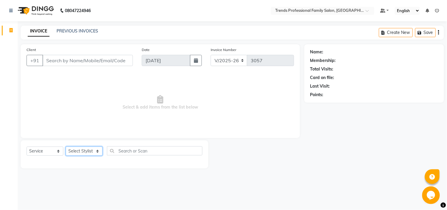
click at [97, 148] on select "Select Stylist [PERSON_NAME] [PERSON_NAME] [PERSON_NAME] [PERSON_NAME] RUSTHAM …" at bounding box center [84, 151] width 37 height 9
select select "63519"
click at [66, 147] on select "Select Stylist [PERSON_NAME] [PERSON_NAME] [PERSON_NAME] [PERSON_NAME] RUSTHAM …" at bounding box center [84, 151] width 37 height 9
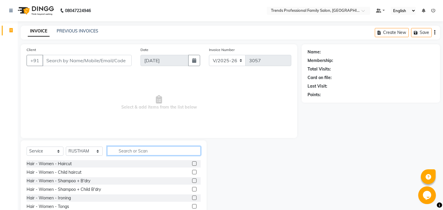
click at [132, 153] on input "text" at bounding box center [154, 150] width 94 height 9
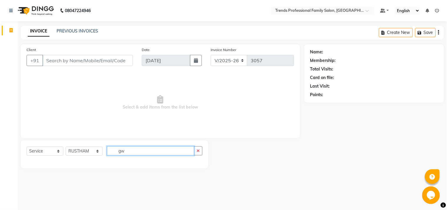
type input "g"
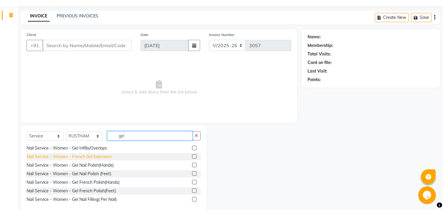
scroll to position [26, 0]
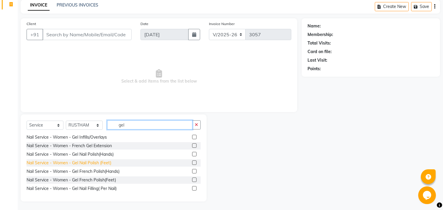
type input "gel"
click at [109, 162] on div "Nail Service - Women - Gel Nail Polish (Feet)" at bounding box center [69, 163] width 85 height 6
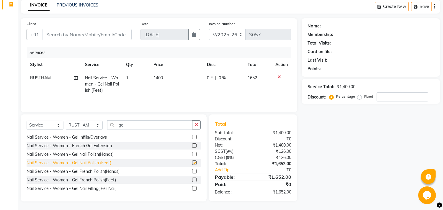
checkbox input "false"
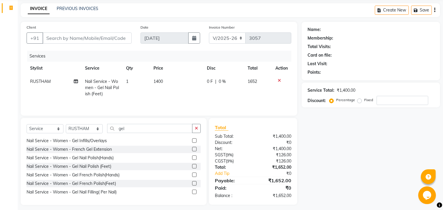
scroll to position [0, 0]
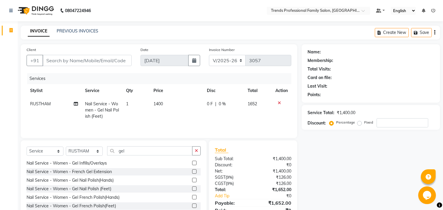
click at [41, 106] on span "RUSTHAM" at bounding box center [40, 103] width 21 height 5
select select "63519"
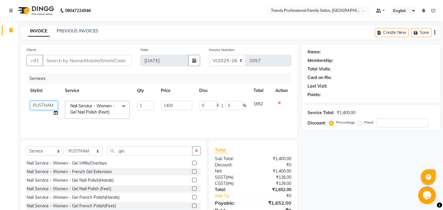
click at [50, 103] on select "[PERSON_NAME] [PERSON_NAME] [PERSON_NAME] [PERSON_NAME] RUSTHAM [PERSON_NAME] […" at bounding box center [44, 105] width 28 height 9
select select "72180"
click at [130, 152] on input "gel" at bounding box center [149, 150] width 85 height 9
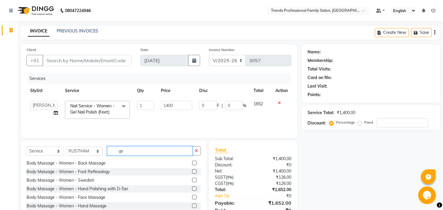
type input "g"
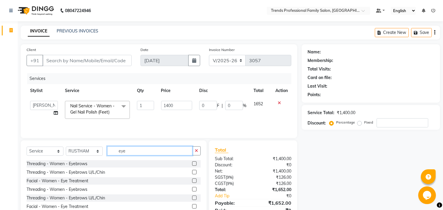
type input "eye"
click at [194, 163] on label at bounding box center [194, 163] width 4 height 4
click at [194, 163] on input "checkbox" at bounding box center [194, 164] width 4 height 4
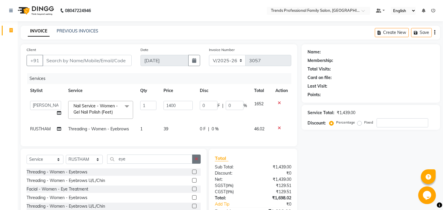
checkbox input "false"
click at [195, 161] on icon "button" at bounding box center [196, 159] width 3 height 4
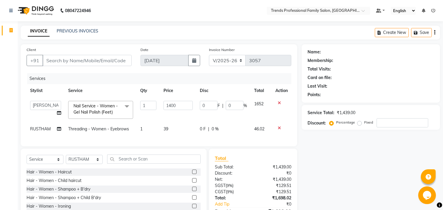
click at [433, 34] on div "Create New Save" at bounding box center [407, 33] width 65 height 14
click at [431, 36] on div "Create New Save" at bounding box center [407, 33] width 65 height 14
click at [83, 58] on input "Client" at bounding box center [86, 60] width 89 height 11
type input "8"
type input "0"
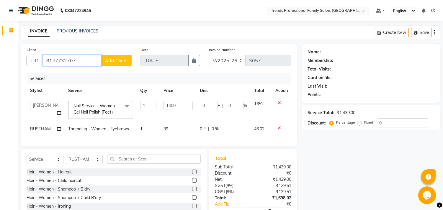
type input "8147732707"
click at [434, 30] on button "button" at bounding box center [434, 33] width 1 height 14
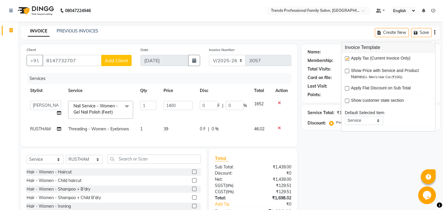
click at [348, 56] on div "Apply Tax (Current Invoice Only)" at bounding box center [388, 58] width 87 height 7
click at [346, 57] on label at bounding box center [347, 58] width 4 height 4
click at [346, 57] on input "checkbox" at bounding box center [347, 59] width 4 height 4
checkbox input "false"
click at [116, 63] on span "Add Client" at bounding box center [116, 61] width 23 height 6
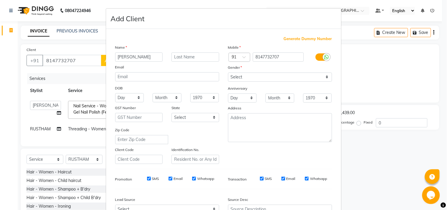
type input "[PERSON_NAME]"
click at [237, 75] on select "Select [DEMOGRAPHIC_DATA] [DEMOGRAPHIC_DATA] Other Prefer Not To Say" at bounding box center [280, 77] width 104 height 9
select select "[DEMOGRAPHIC_DATA]"
click at [228, 73] on select "Select [DEMOGRAPHIC_DATA] [DEMOGRAPHIC_DATA] Other Prefer Not To Say" at bounding box center [280, 77] width 104 height 9
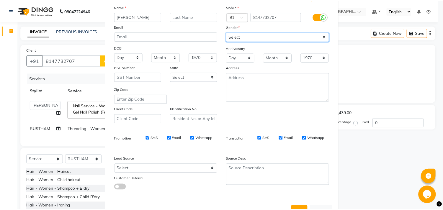
scroll to position [63, 0]
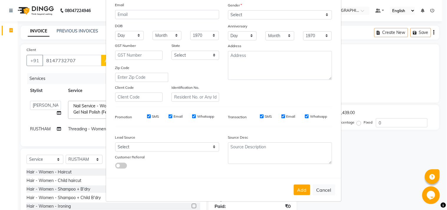
drag, startPoint x: 304, startPoint y: 192, endPoint x: 305, endPoint y: 180, distance: 11.9
click at [304, 190] on button "Add" at bounding box center [302, 190] width 17 height 11
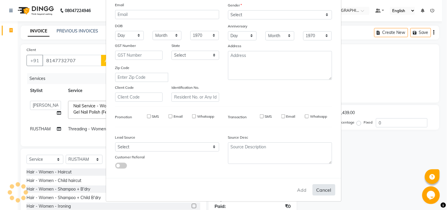
select select
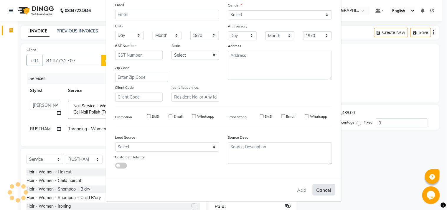
select select
checkbox input "false"
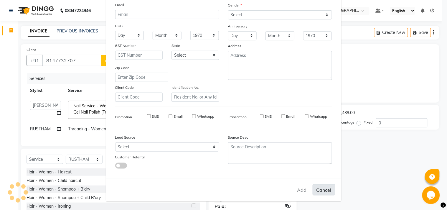
checkbox input "false"
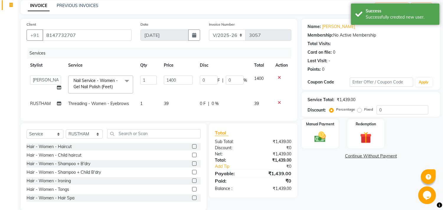
scroll to position [39, 0]
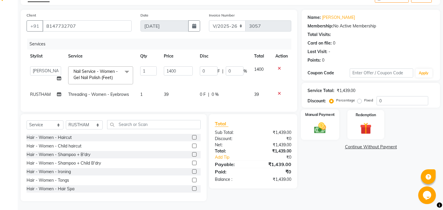
click at [319, 129] on img at bounding box center [319, 128] width 19 height 14
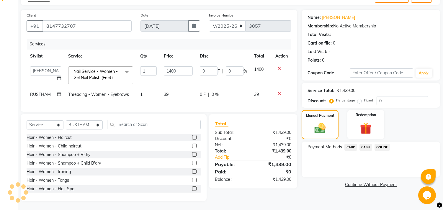
click at [380, 144] on span "ONLINE" at bounding box center [381, 147] width 15 height 7
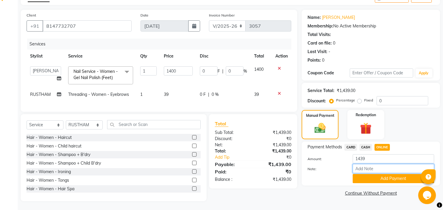
click at [372, 167] on input "Note:" at bounding box center [392, 168] width 81 height 9
type input "THANK YOU VISIT AGAIN"
click at [349, 174] on div "Add Payment" at bounding box center [393, 178] width 90 height 9
click at [378, 174] on button "Add Payment" at bounding box center [392, 178] width 81 height 9
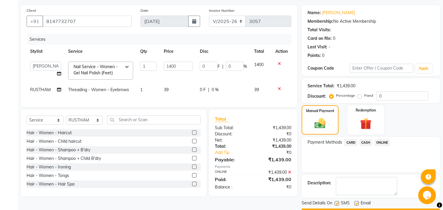
click at [358, 201] on label at bounding box center [356, 203] width 4 height 4
click at [358, 202] on input "checkbox" at bounding box center [356, 204] width 4 height 4
checkbox input "false"
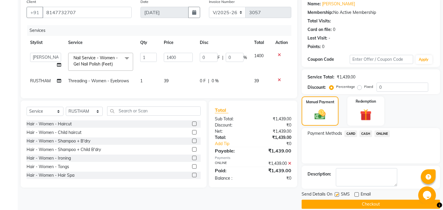
scroll to position [55, 0]
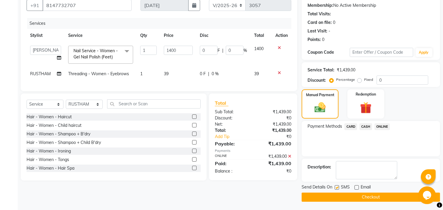
click at [355, 194] on button "Checkout" at bounding box center [370, 197] width 138 height 9
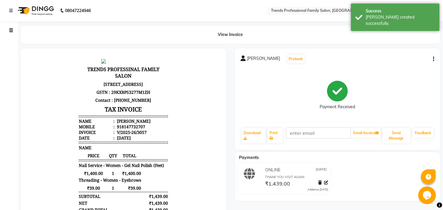
select select "service"
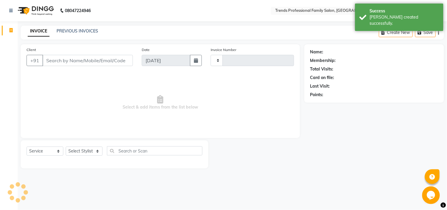
type input "3058"
select select "7345"
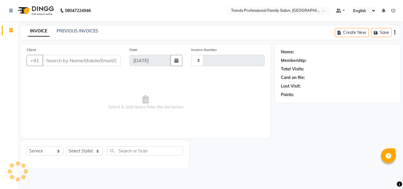
select select "service"
type input "3058"
select select "7345"
